Goal: Transaction & Acquisition: Obtain resource

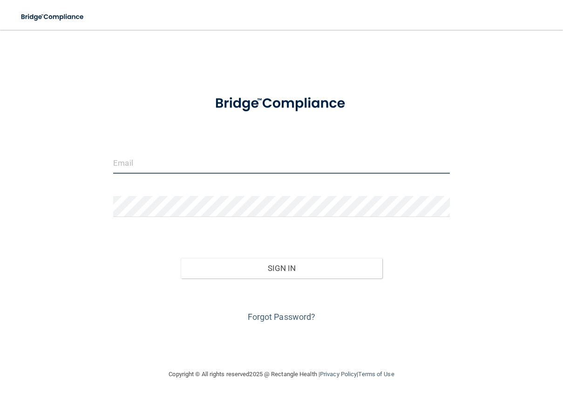
click at [225, 165] on input "email" at bounding box center [281, 163] width 337 height 21
type input "[EMAIL_ADDRESS][DOMAIN_NAME]"
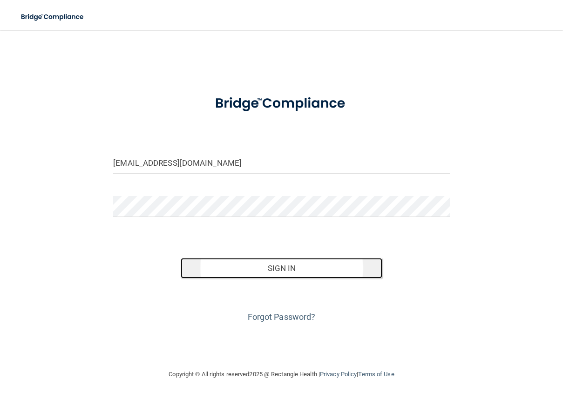
click at [285, 267] on button "Sign In" at bounding box center [282, 268] width 202 height 20
click at [275, 267] on button "Sign In" at bounding box center [282, 268] width 202 height 20
click at [279, 268] on button "Sign In" at bounding box center [282, 268] width 202 height 20
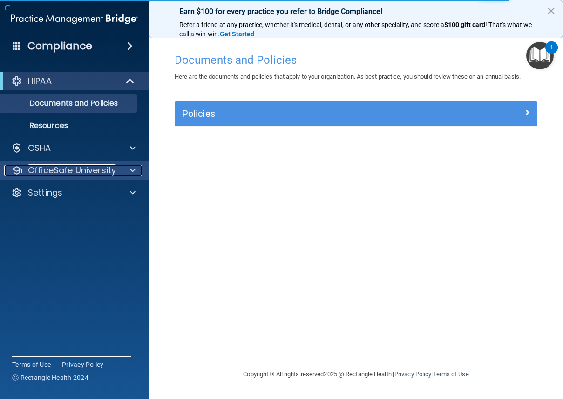
click at [84, 166] on p "OfficeSafe University" at bounding box center [72, 170] width 88 height 11
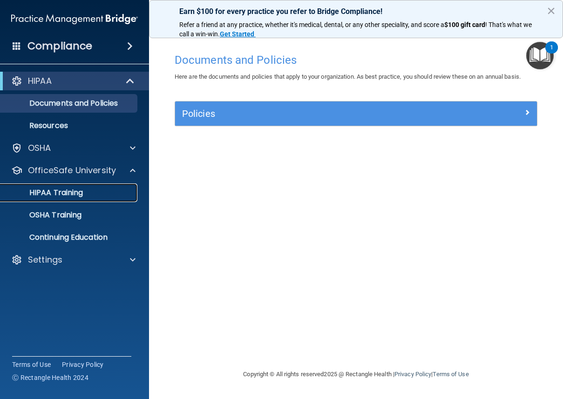
click at [55, 191] on p "HIPAA Training" at bounding box center [44, 192] width 77 height 9
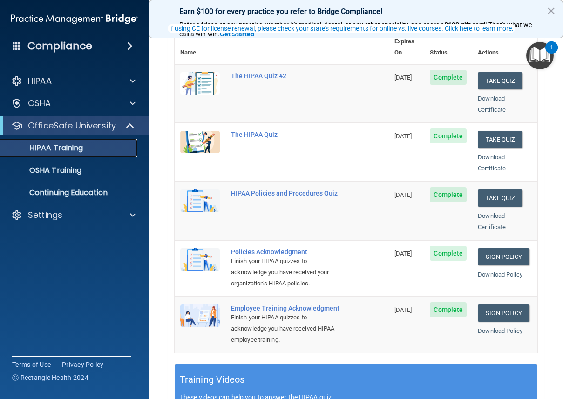
scroll to position [130, 0]
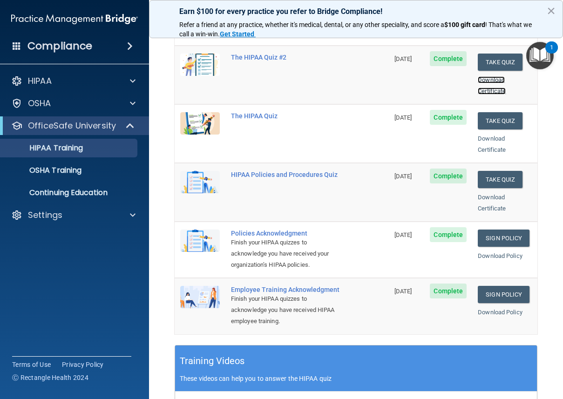
click at [483, 76] on link "Download Certificate" at bounding box center [492, 85] width 28 height 18
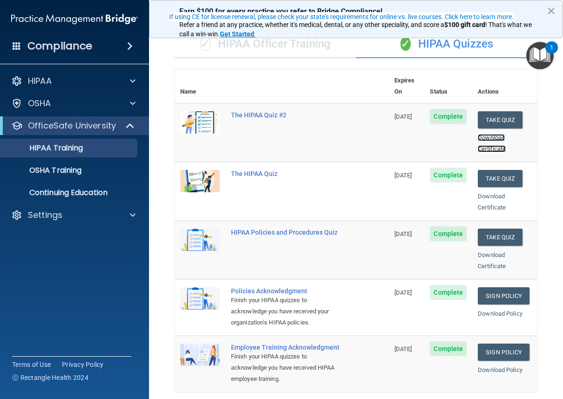
scroll to position [93, 0]
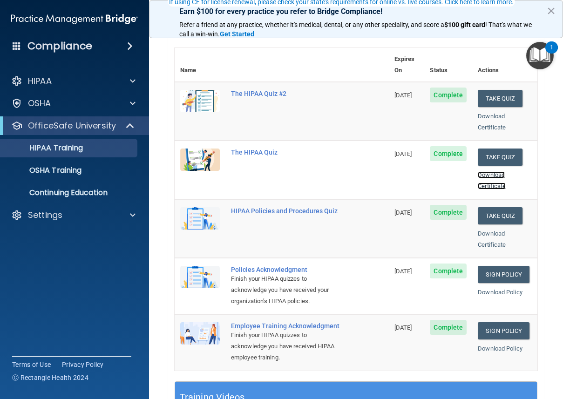
click at [488, 171] on link "Download Certificate" at bounding box center [492, 180] width 28 height 18
click at [484, 228] on div "Download Certificate" at bounding box center [505, 239] width 54 height 22
click at [483, 230] on link "Download Certificate" at bounding box center [492, 239] width 28 height 18
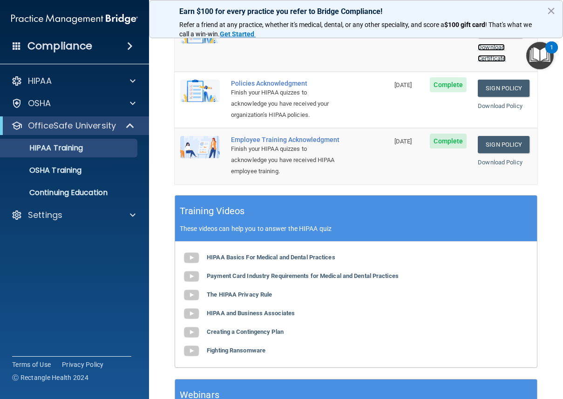
scroll to position [362, 0]
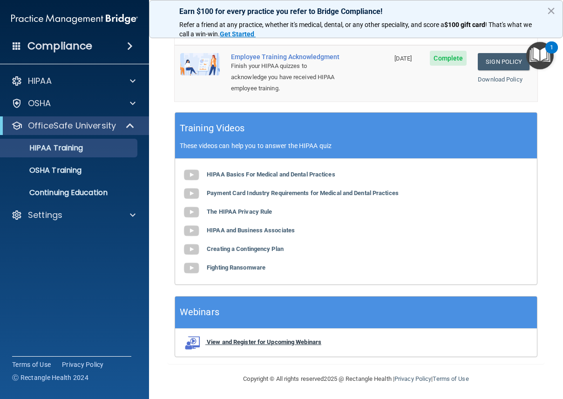
click at [291, 340] on b "View and Register for Upcoming Webinars" at bounding box center [264, 342] width 115 height 7
click at [70, 167] on p "OSHA Training" at bounding box center [43, 170] width 75 height 9
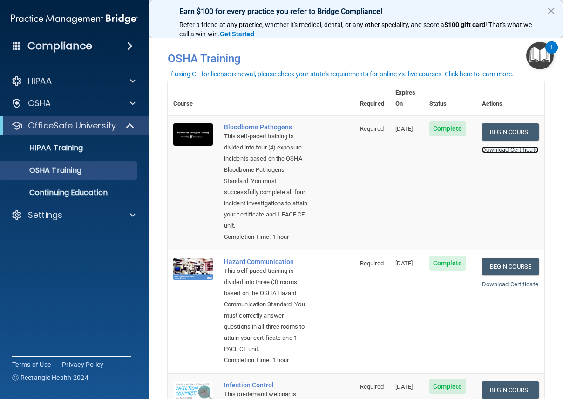
click at [506, 146] on link "Download Certificate" at bounding box center [510, 149] width 56 height 7
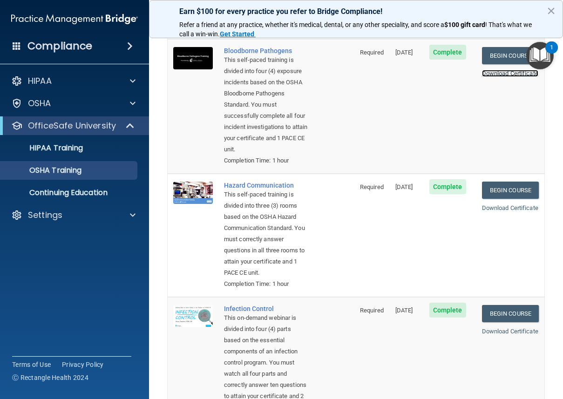
scroll to position [93, 0]
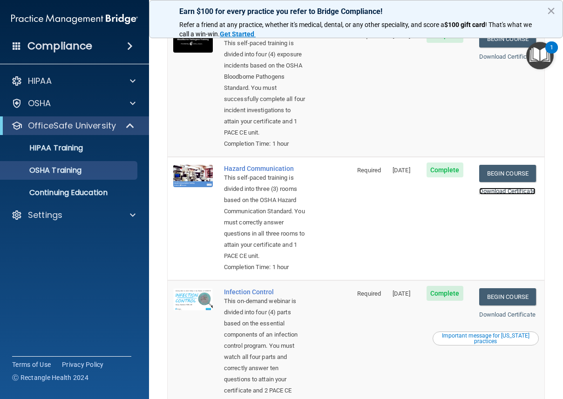
click at [484, 195] on link "Download Certificate" at bounding box center [507, 191] width 56 height 7
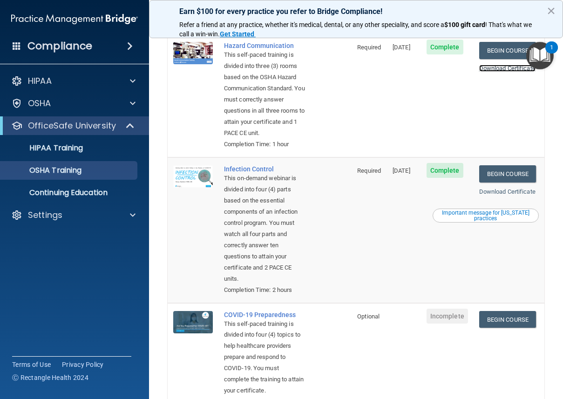
scroll to position [233, 0]
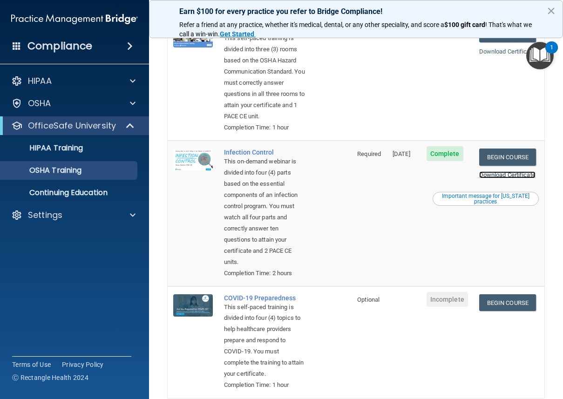
click at [493, 178] on link "Download Certificate" at bounding box center [507, 174] width 56 height 7
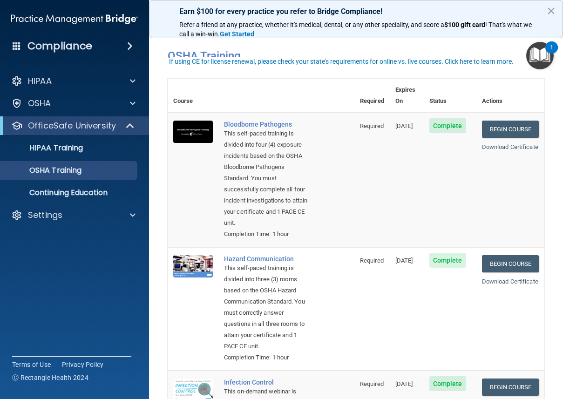
scroll to position [0, 0]
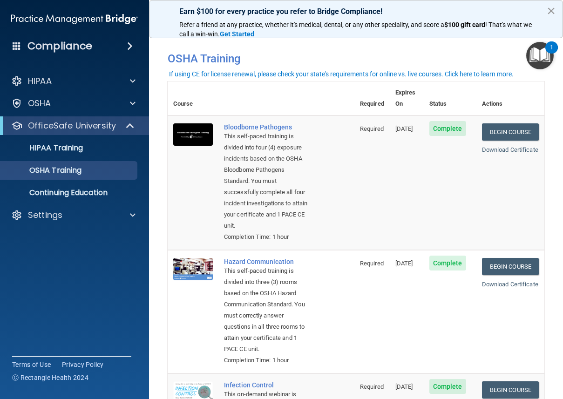
click at [549, 8] on button "×" at bounding box center [551, 10] width 9 height 15
